Goal: Task Accomplishment & Management: Use online tool/utility

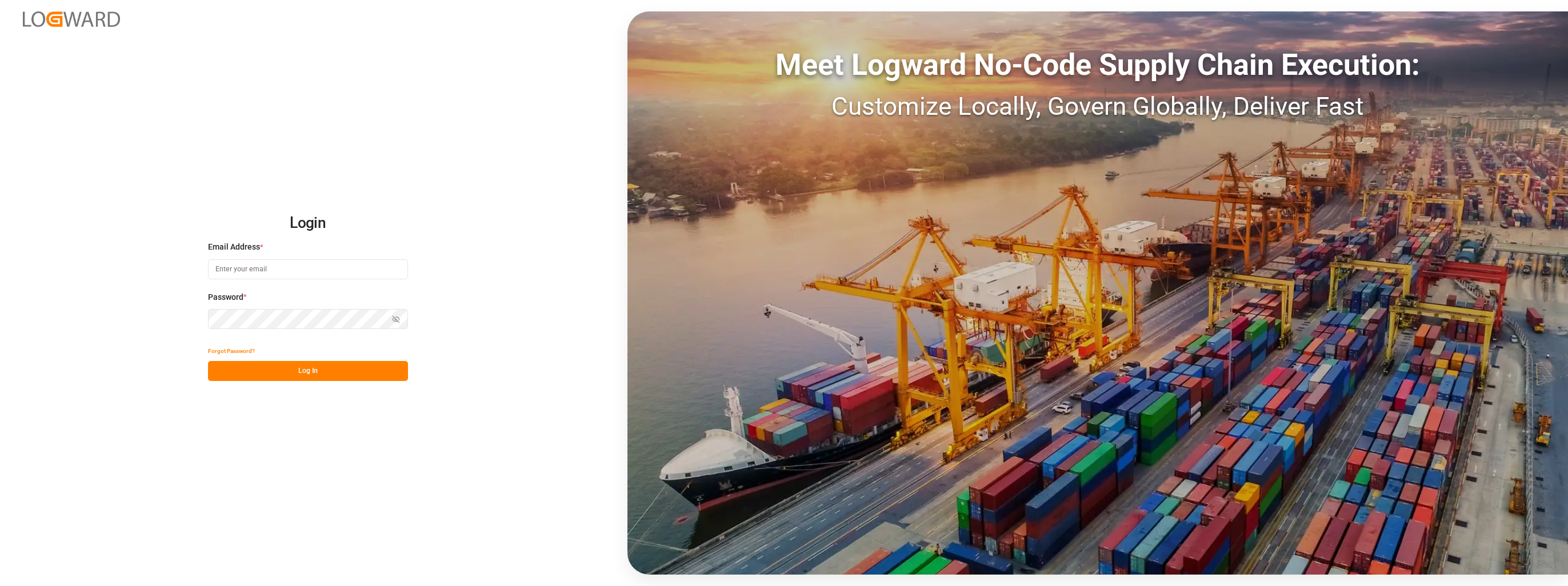
type input "[EMAIL_ADDRESS][PERSON_NAME][DOMAIN_NAME]"
click at [324, 373] on button "Log In" at bounding box center [308, 371] width 200 height 20
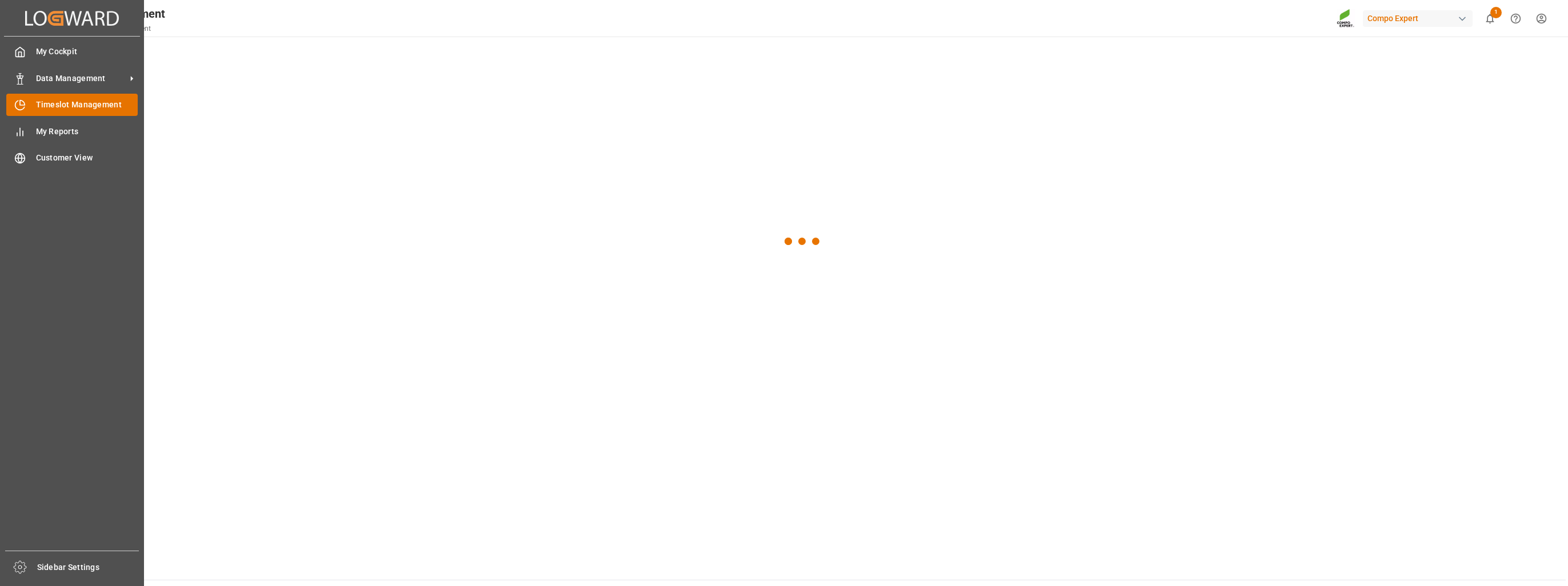
click at [69, 107] on span "Timeslot Management" at bounding box center [87, 105] width 102 height 12
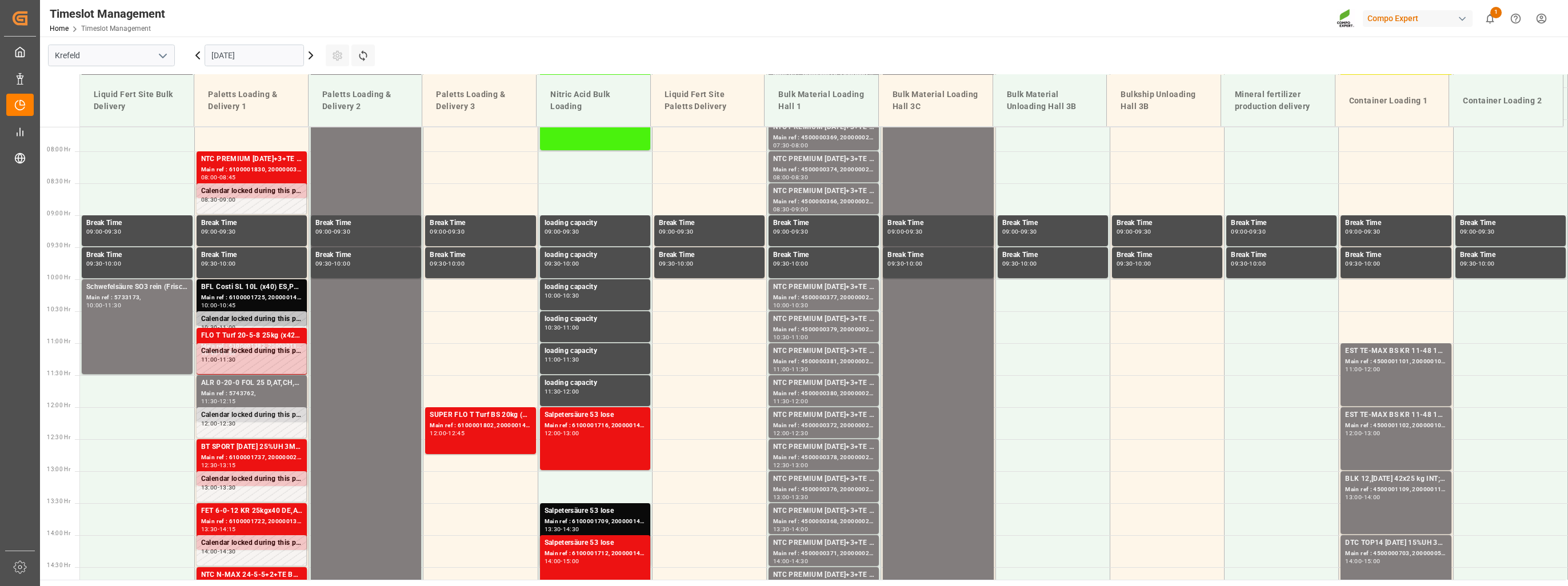
scroll to position [517, 0]
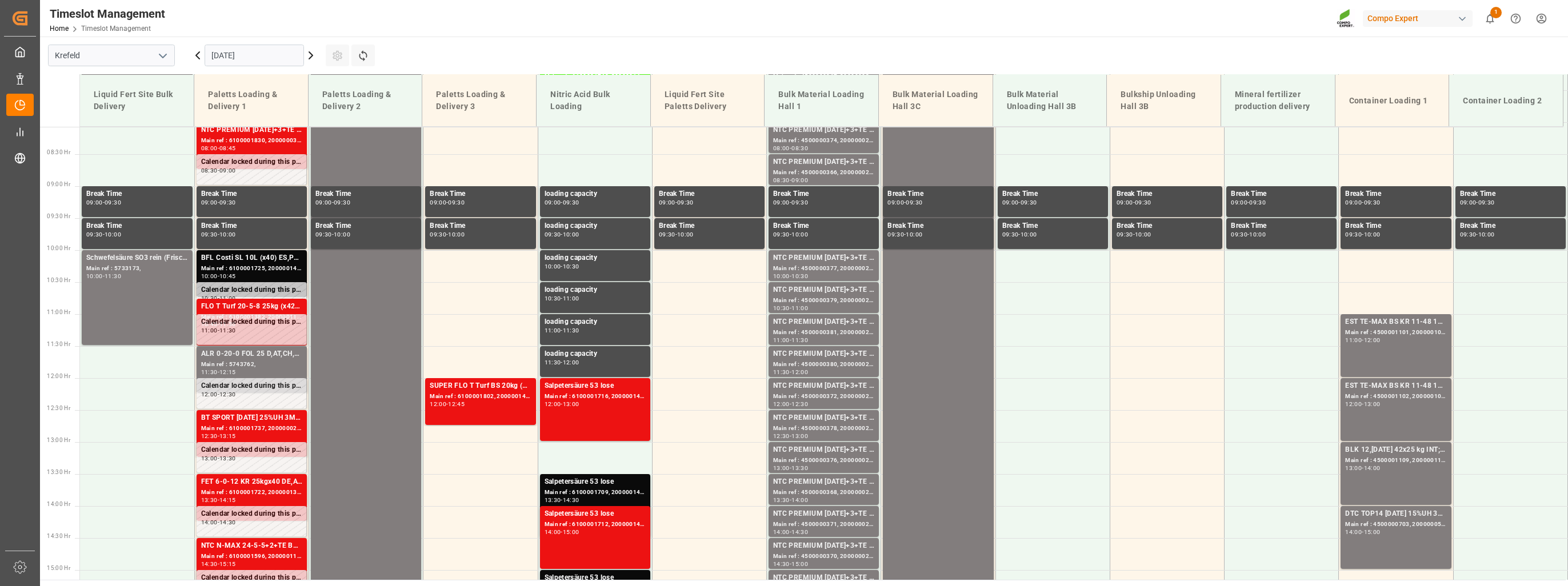
click at [272, 58] on input "[DATE]" at bounding box center [254, 55] width 99 height 22
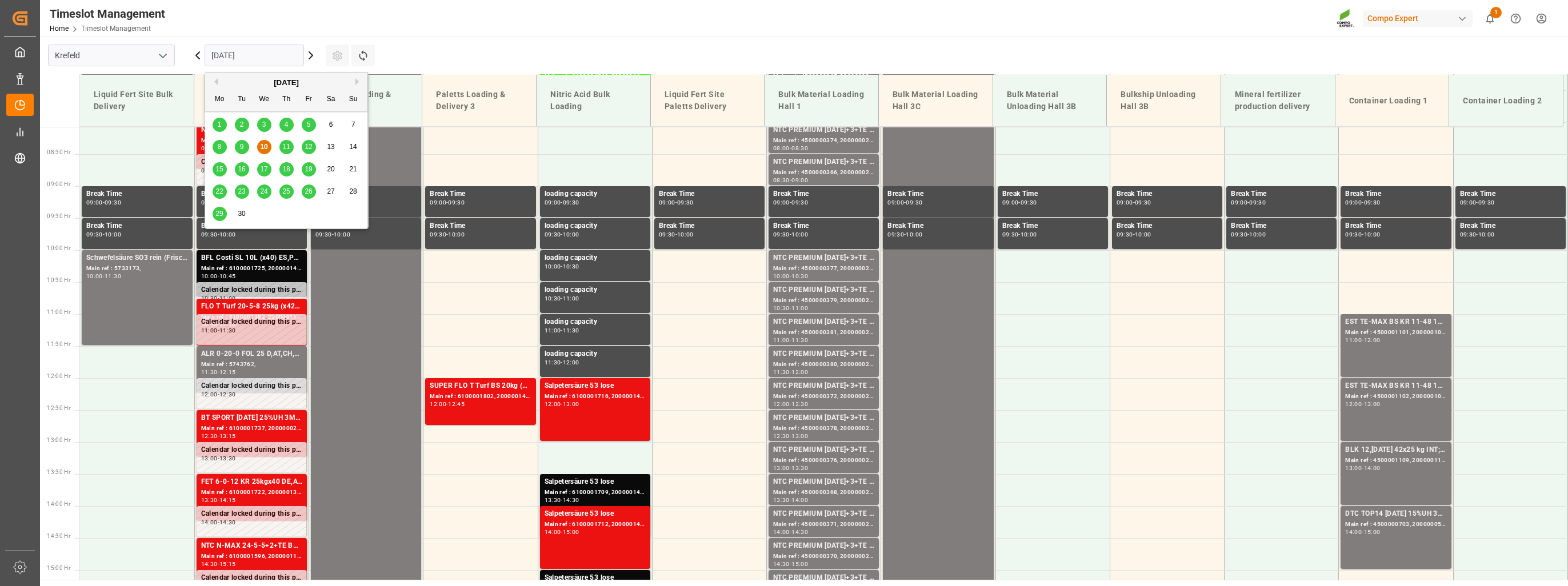
click at [286, 147] on span "11" at bounding box center [286, 147] width 7 height 8
